Goal: Check status: Check status

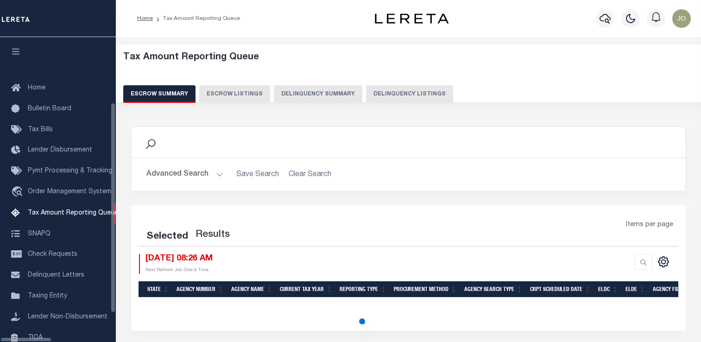
select select "100"
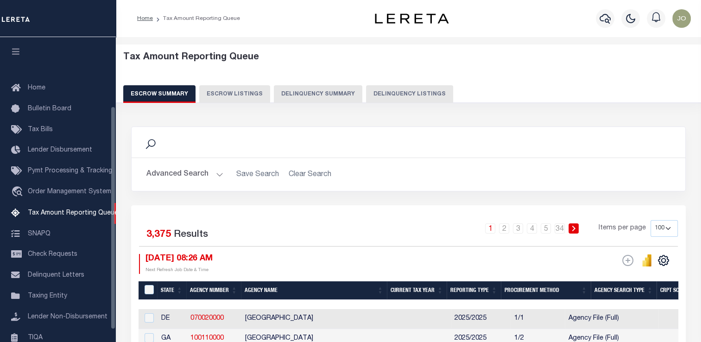
scroll to position [94, 0]
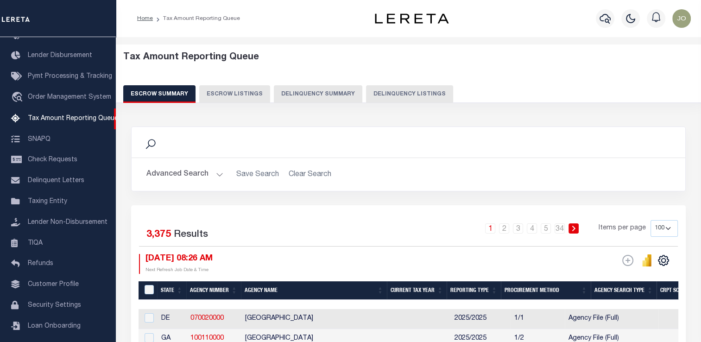
click at [293, 88] on button "Delinquency Summary" at bounding box center [318, 94] width 88 height 18
select select
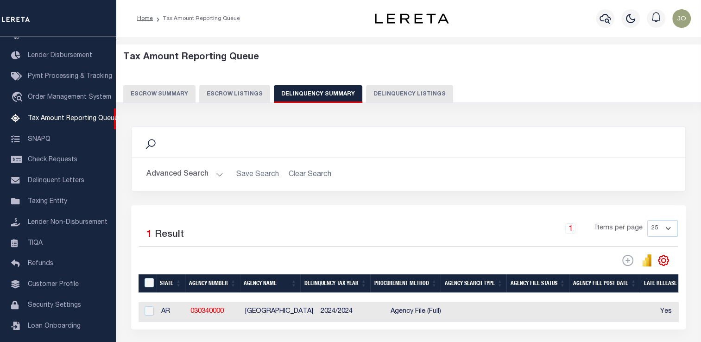
click at [188, 179] on button "Advanced Search" at bounding box center [184, 174] width 77 height 18
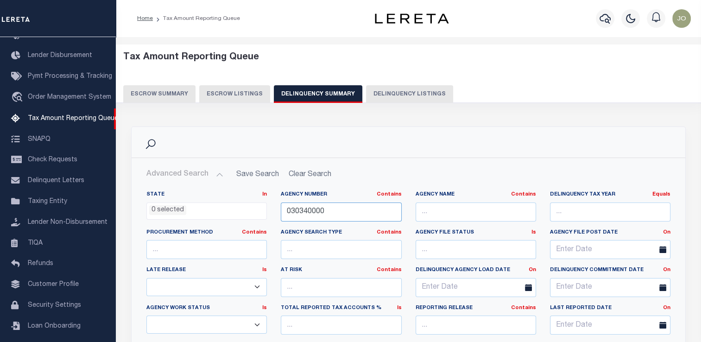
click at [296, 210] on input "030340000" at bounding box center [341, 211] width 120 height 19
paste input "34035"
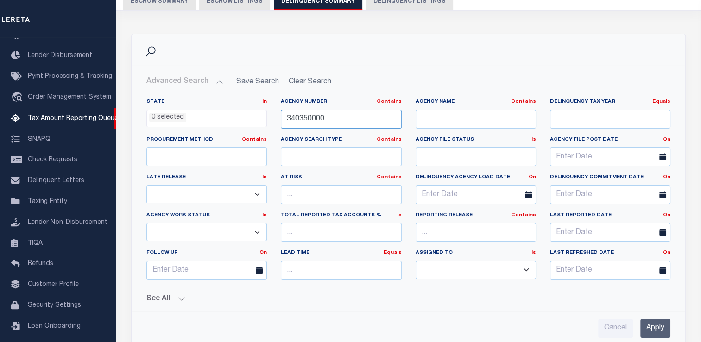
type input "340350000"
click at [656, 327] on input "Apply" at bounding box center [655, 328] width 30 height 19
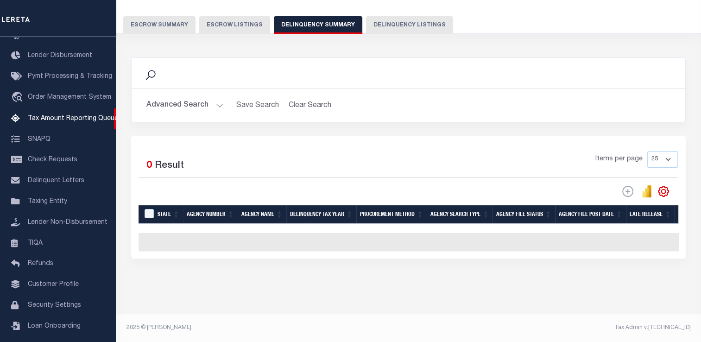
scroll to position [75, 0]
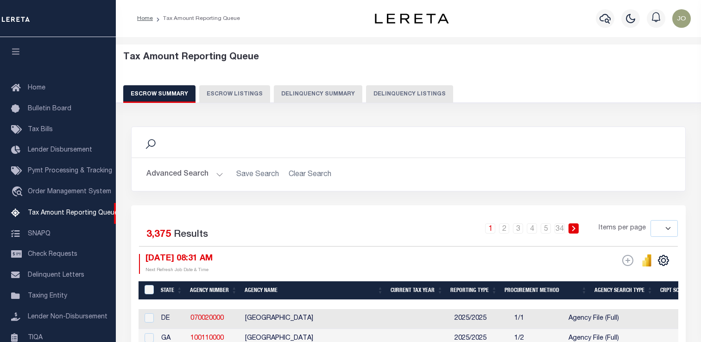
select select
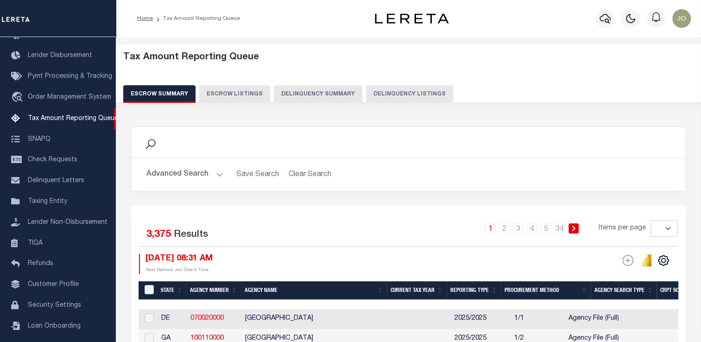
click at [290, 94] on button "Delinquency Summary" at bounding box center [318, 94] width 88 height 18
select select
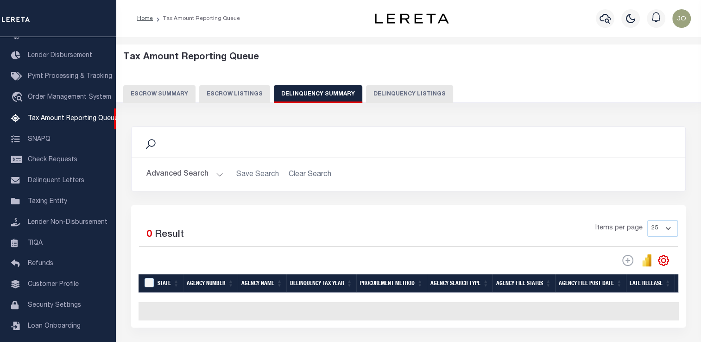
click at [187, 175] on button "Advanced Search" at bounding box center [184, 174] width 77 height 18
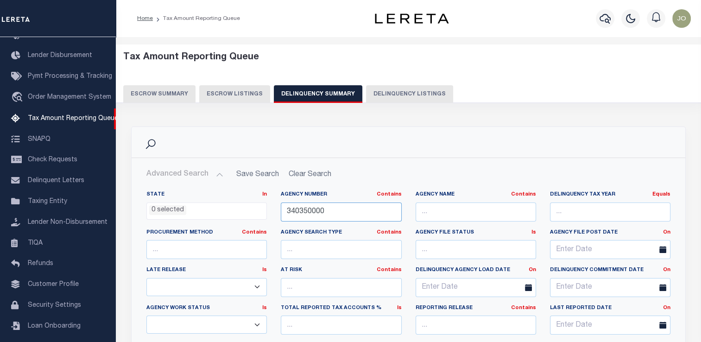
click at [313, 208] on input "340350000" at bounding box center [341, 211] width 120 height 19
paste input "26074"
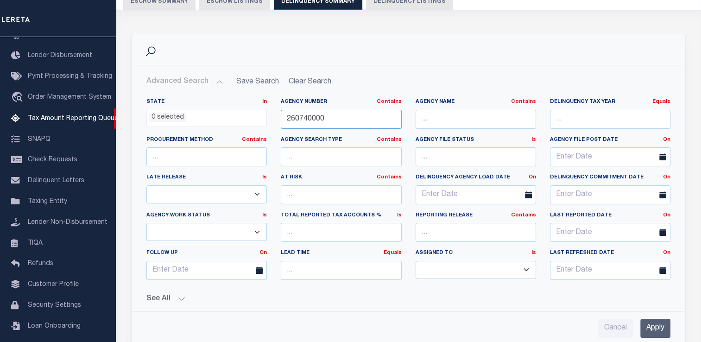
type input "260740000"
click at [659, 330] on input "Apply" at bounding box center [655, 328] width 30 height 19
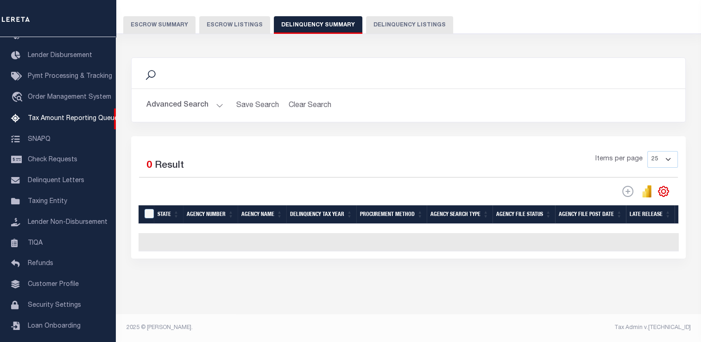
scroll to position [75, 0]
click at [197, 98] on button "Advanced Search" at bounding box center [184, 105] width 77 height 18
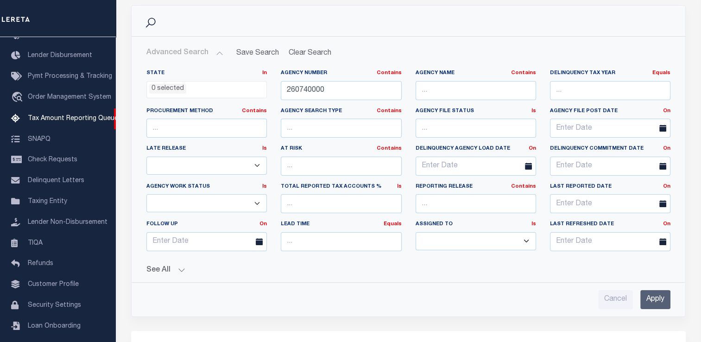
scroll to position [168, 0]
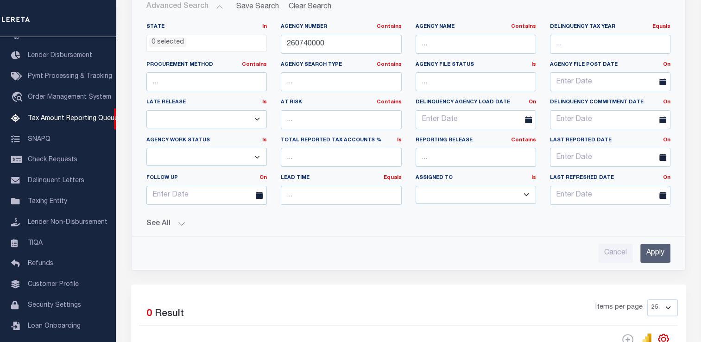
click at [161, 226] on button "See All" at bounding box center [408, 224] width 524 height 9
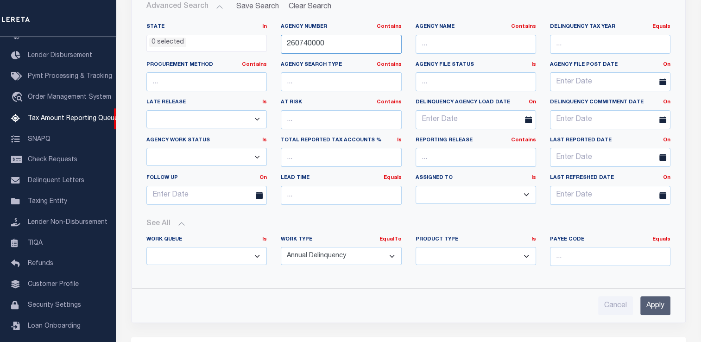
click at [304, 43] on input "260740000" at bounding box center [341, 44] width 120 height 19
click at [651, 301] on input "Apply" at bounding box center [655, 305] width 30 height 19
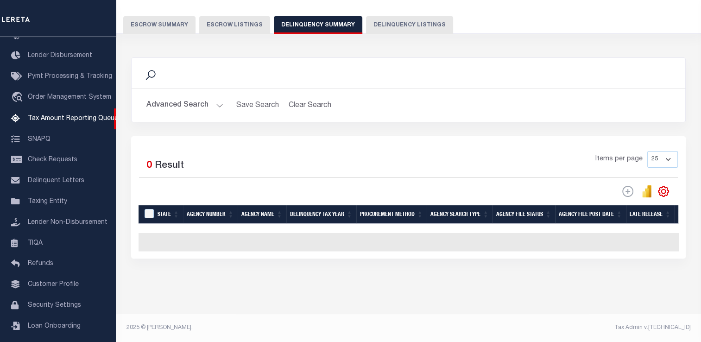
scroll to position [75, 0]
